Goal: Information Seeking & Learning: Learn about a topic

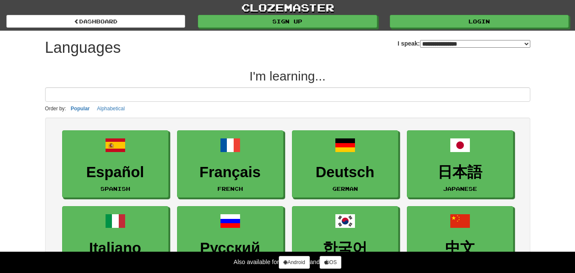
select select "*******"
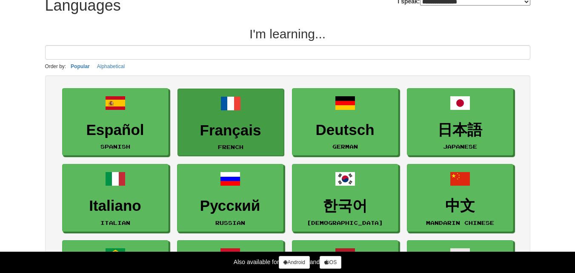
scroll to position [43, 0]
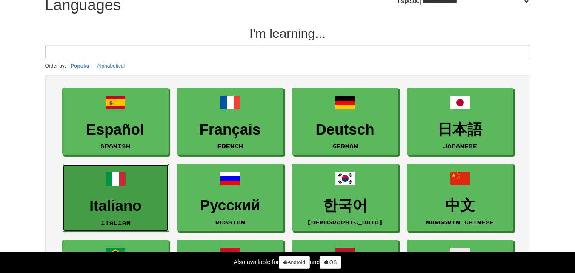
click at [118, 183] on span at bounding box center [116, 179] width 20 height 20
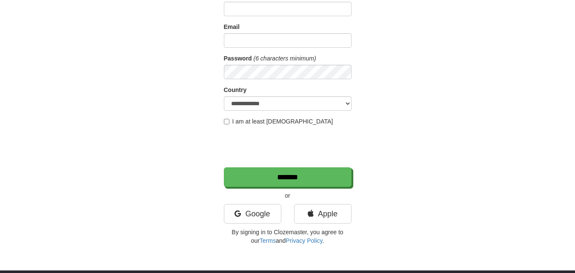
scroll to position [170, 0]
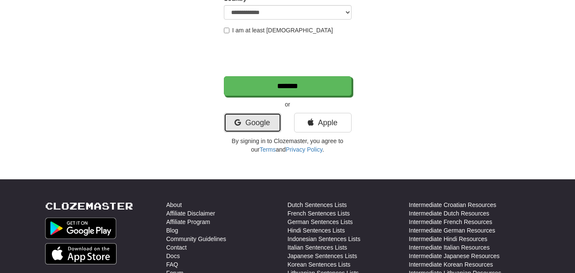
click at [263, 121] on link "Google" at bounding box center [252, 123] width 57 height 20
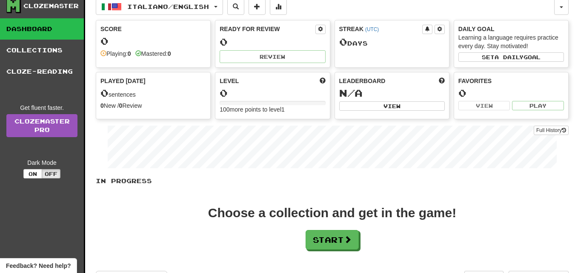
scroll to position [43, 0]
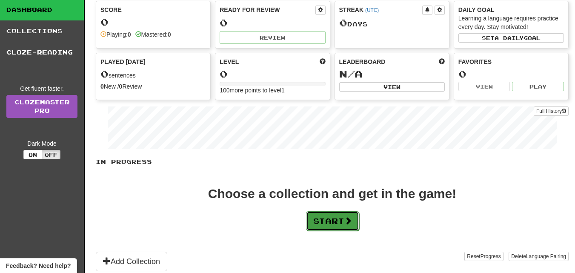
click at [323, 218] on button "Start" at bounding box center [332, 221] width 53 height 20
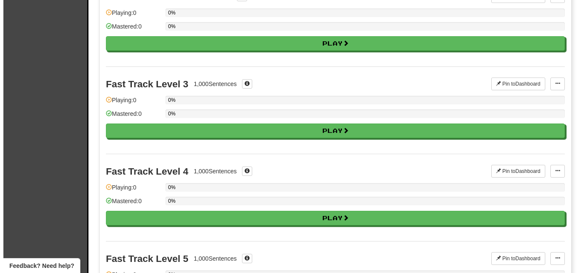
scroll to position [0, 0]
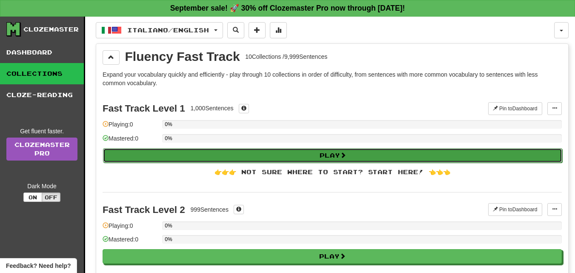
click at [228, 155] on button "Play" at bounding box center [332, 155] width 459 height 14
select select "**"
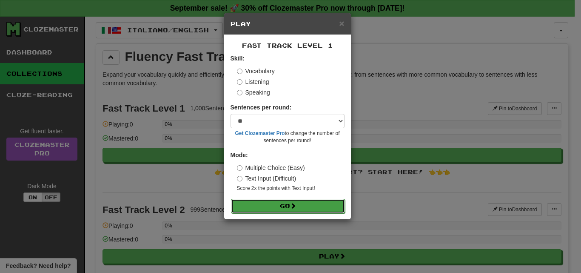
click at [286, 203] on button "Go" at bounding box center [288, 206] width 114 height 14
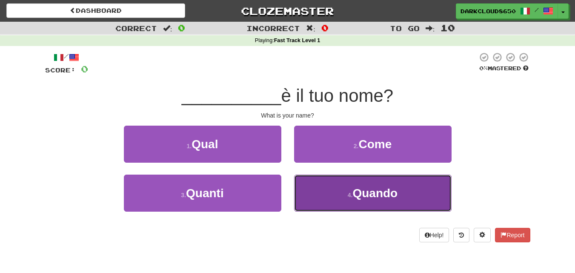
click at [313, 199] on button "4 . Quando" at bounding box center [372, 193] width 157 height 37
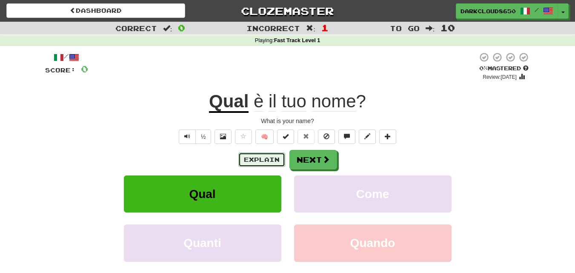
click at [252, 161] on button "Explain" at bounding box center [261, 159] width 47 height 14
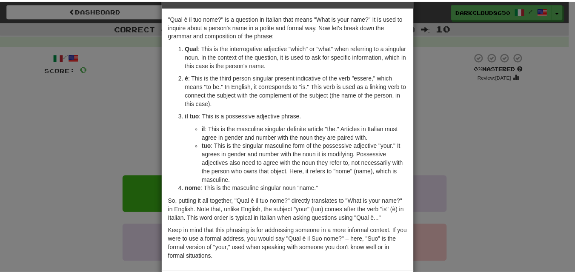
scroll to position [43, 0]
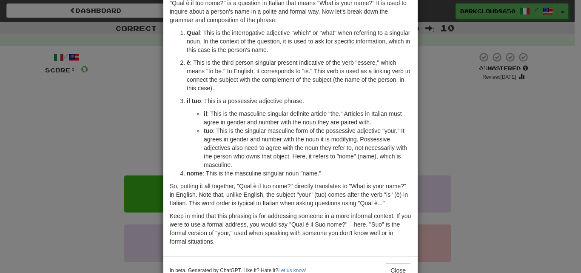
click at [419, 138] on div "× Explanation "Qual è il tuo nome?" is a question in Italian that means "What i…" at bounding box center [290, 136] width 581 height 273
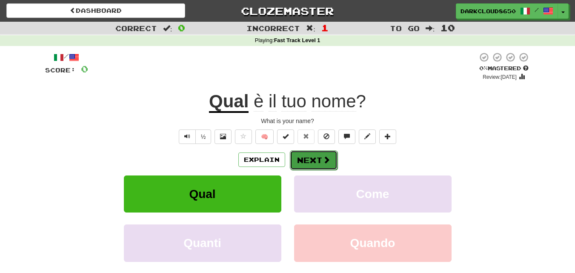
click at [323, 165] on button "Next" at bounding box center [314, 160] width 48 height 20
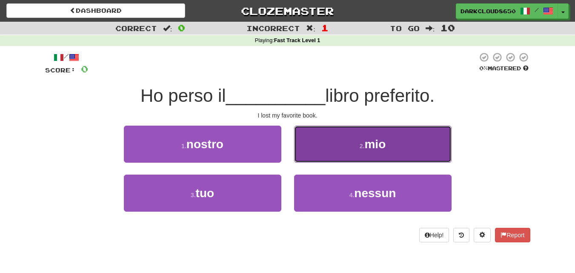
click at [359, 151] on button "2 . mio" at bounding box center [372, 144] width 157 height 37
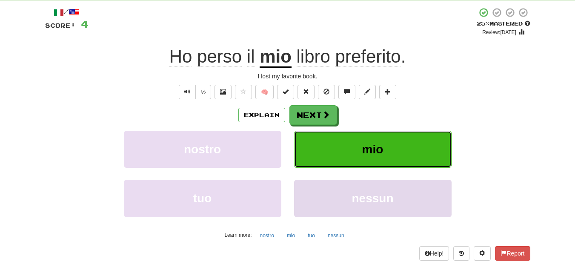
scroll to position [0, 0]
